Goal: Task Accomplishment & Management: Complete application form

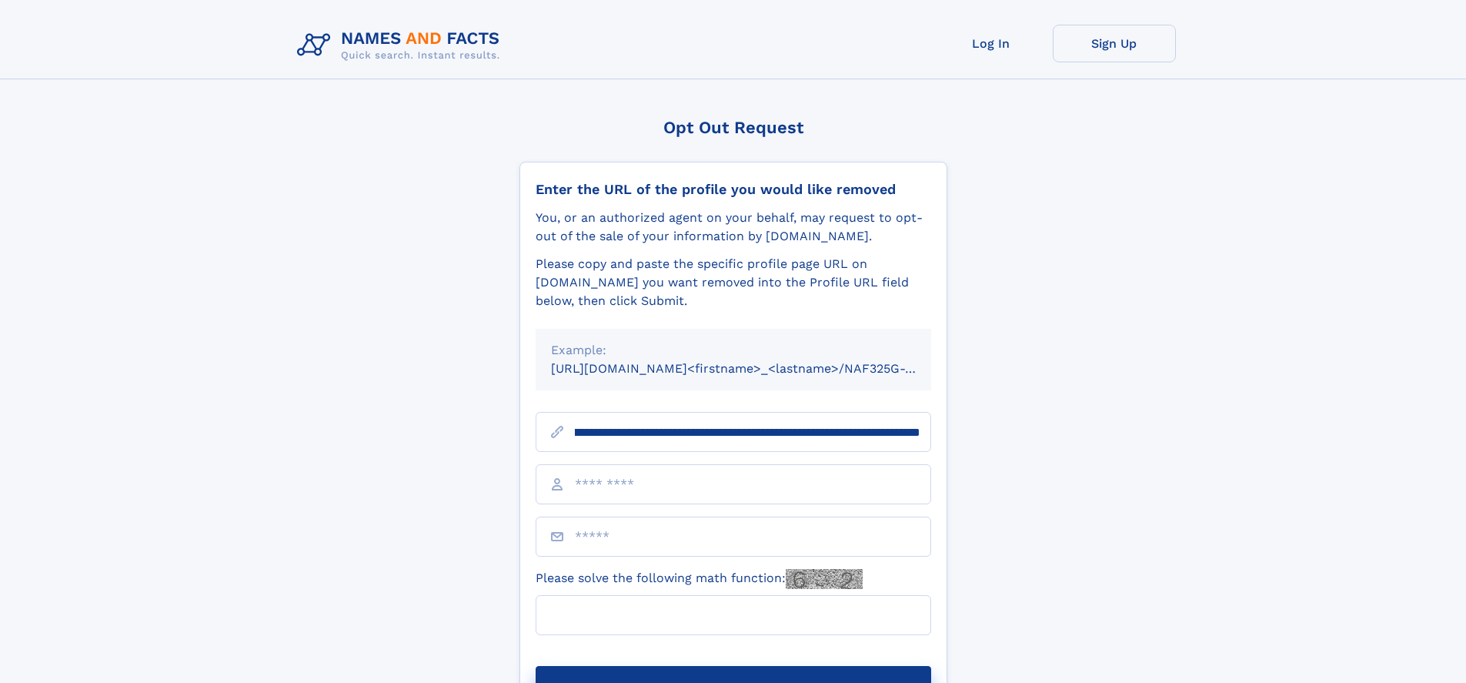
scroll to position [0, 171]
type input "**********"
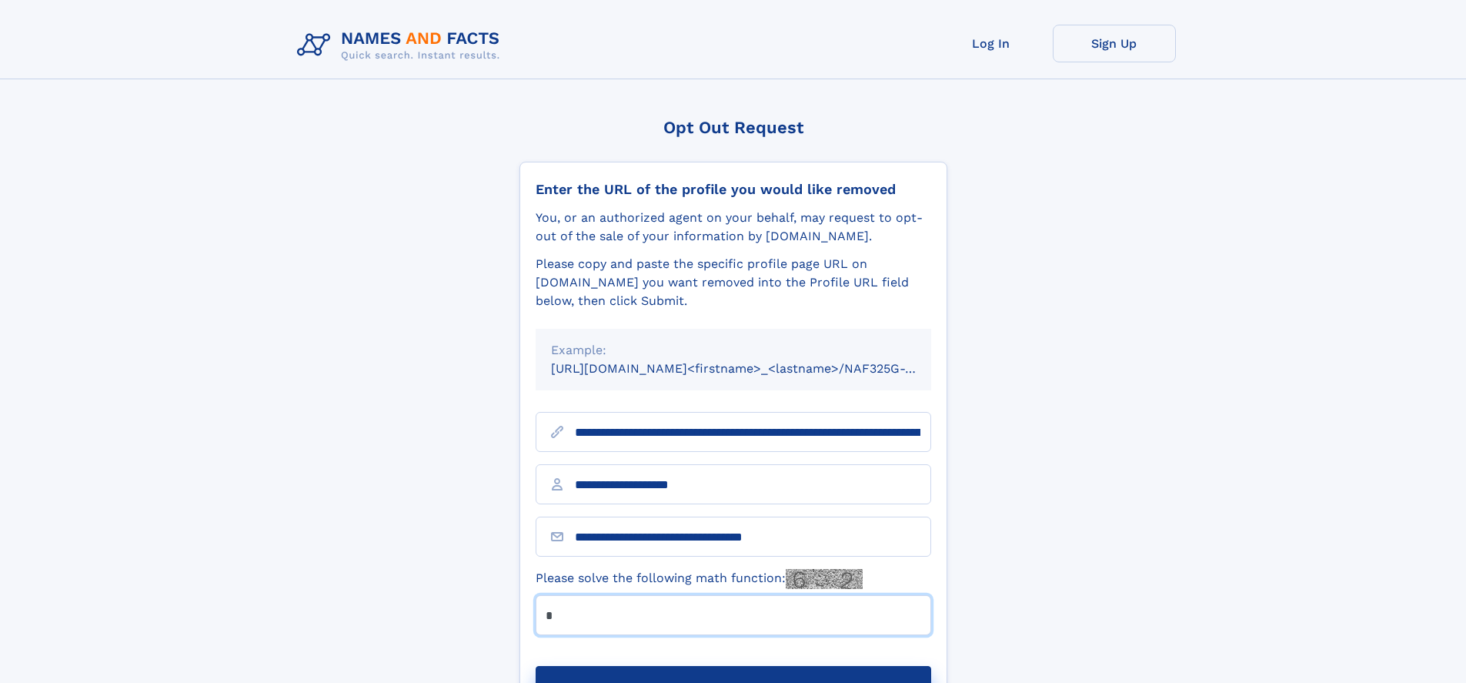
type input "*"
click at [733, 666] on button "Submit Opt Out Request" at bounding box center [734, 690] width 396 height 49
